Goal: Task Accomplishment & Management: Manage account settings

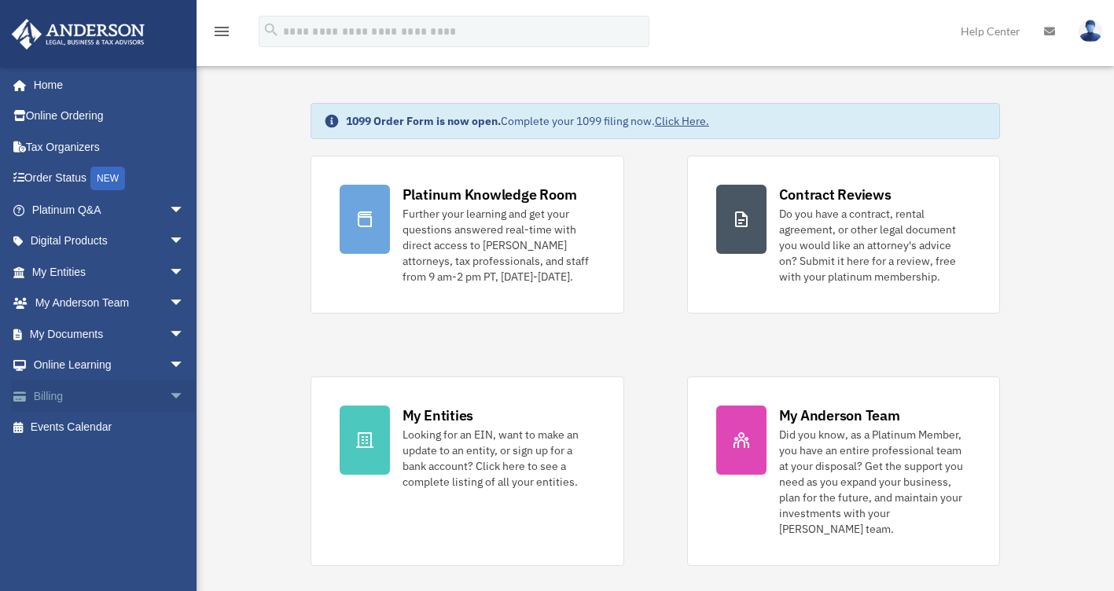
click at [169, 391] on span "arrow_drop_down" at bounding box center [184, 396] width 31 height 32
click at [94, 479] on link "Manage Payments" at bounding box center [115, 490] width 186 height 31
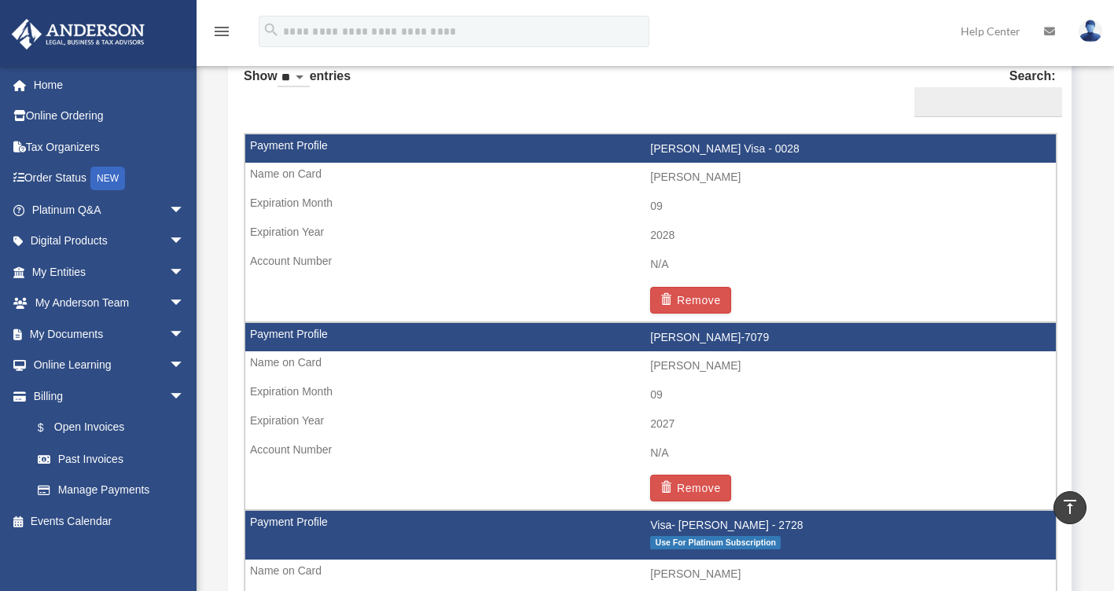
scroll to position [972, 0]
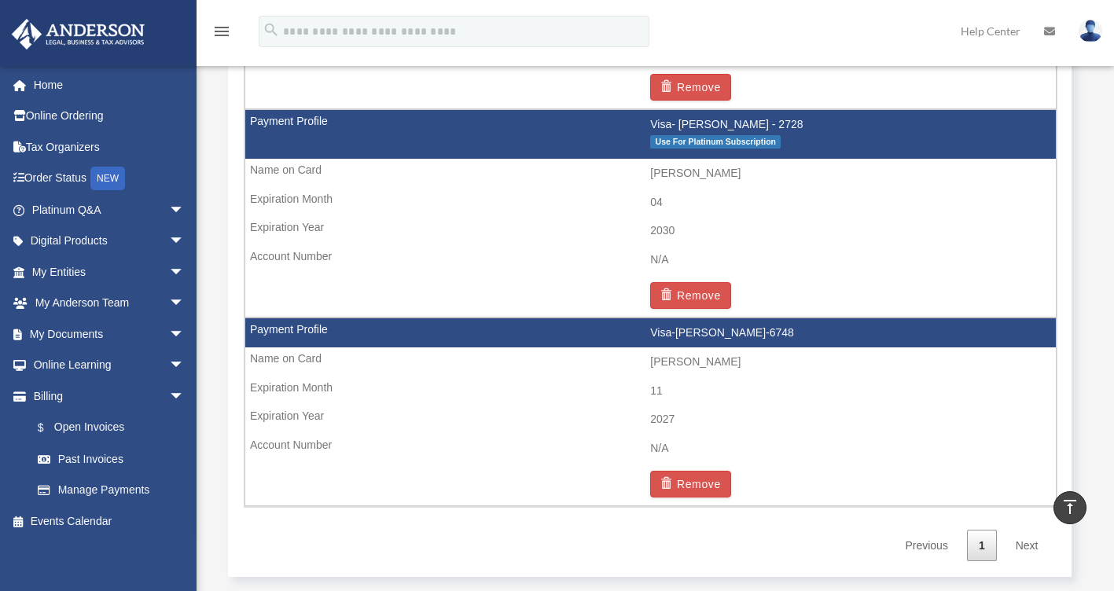
scroll to position [1412, 0]
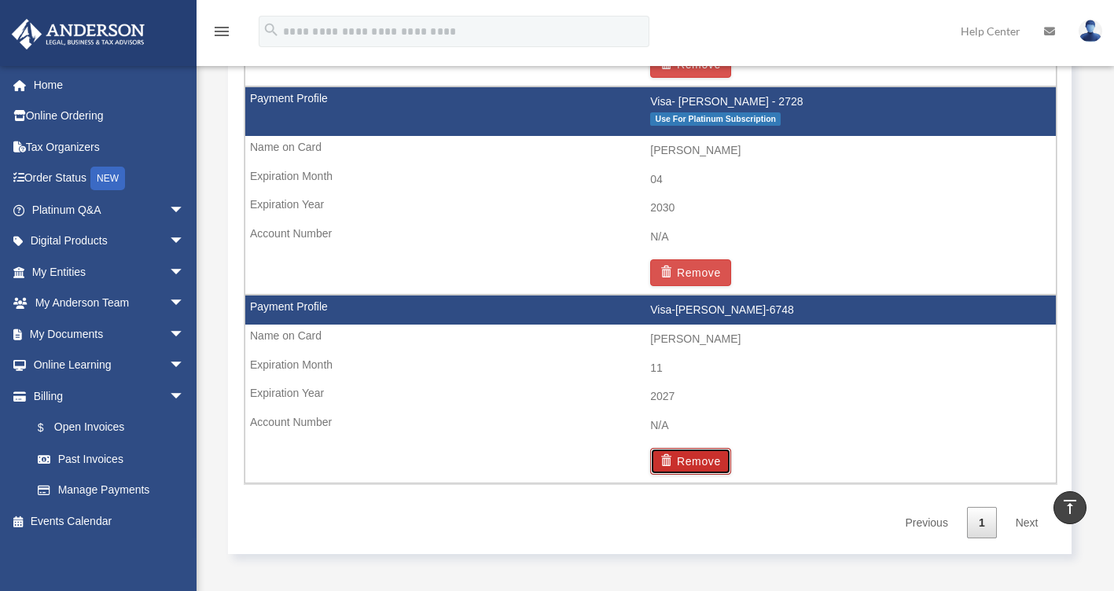
click at [696, 454] on button "Remove" at bounding box center [690, 461] width 81 height 27
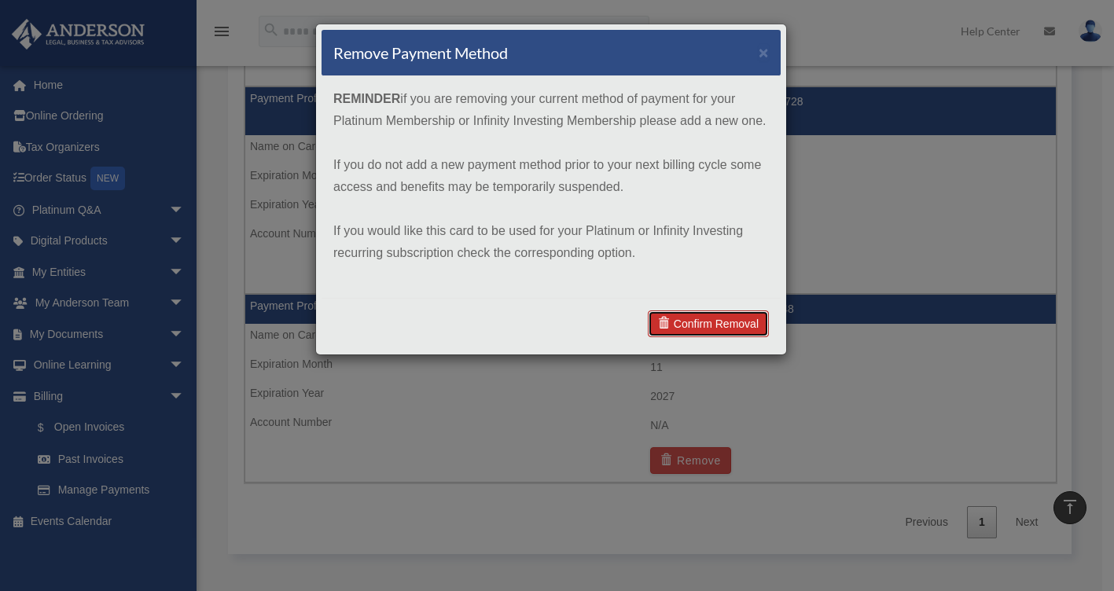
click at [707, 323] on link "Confirm Removal" at bounding box center [708, 323] width 121 height 27
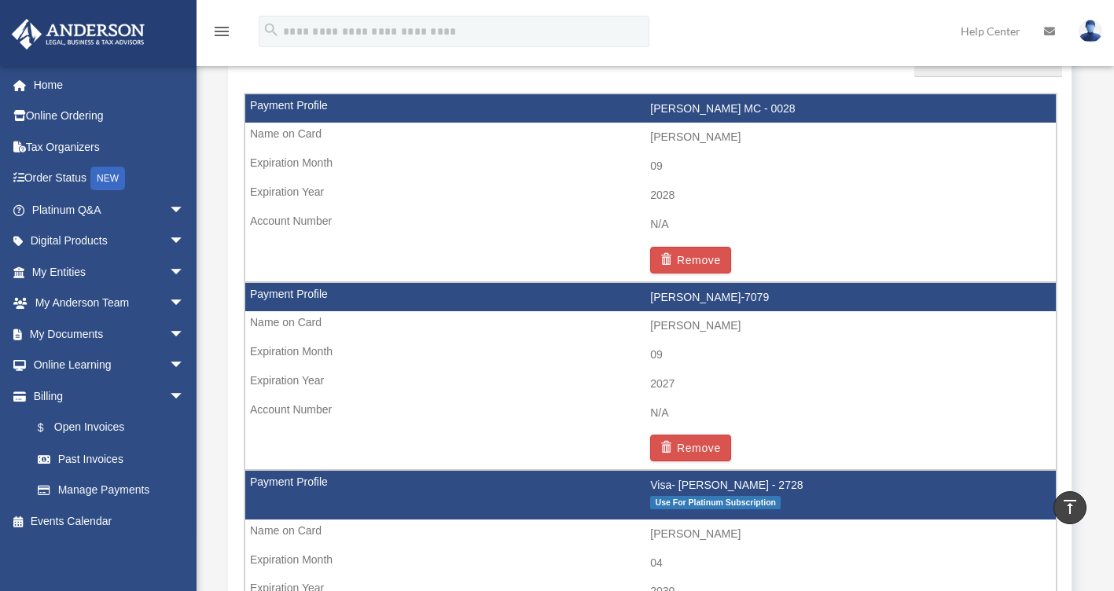
scroll to position [1094, 0]
